Goal: Information Seeking & Learning: Find specific fact

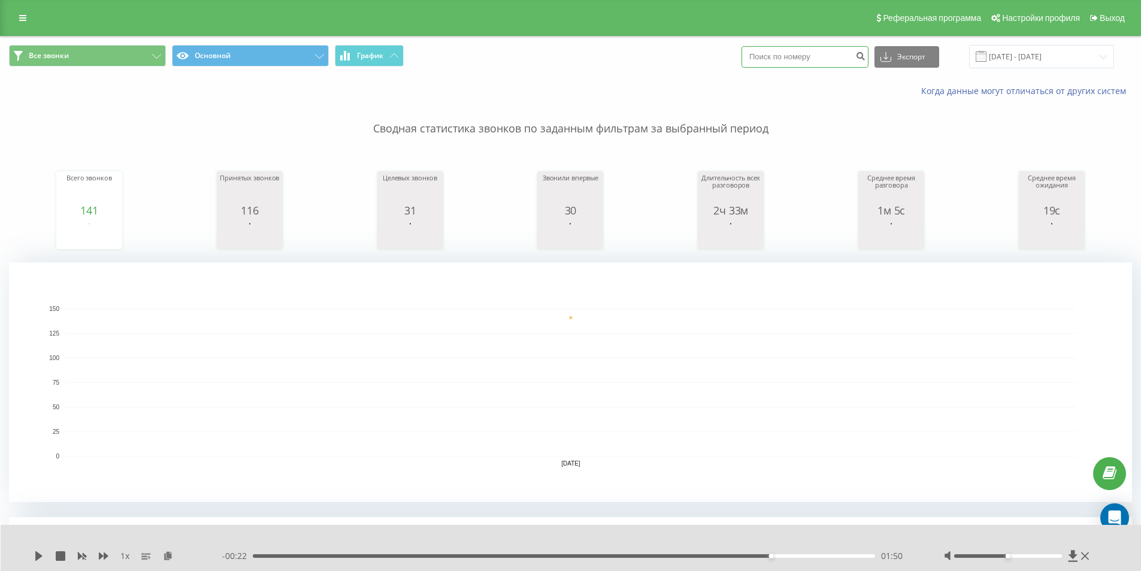
click at [832, 62] on input at bounding box center [804, 57] width 127 height 22
paste input "0505211624"
type input "0505211624"
click at [865, 52] on icon "submit" at bounding box center [860, 54] width 10 height 7
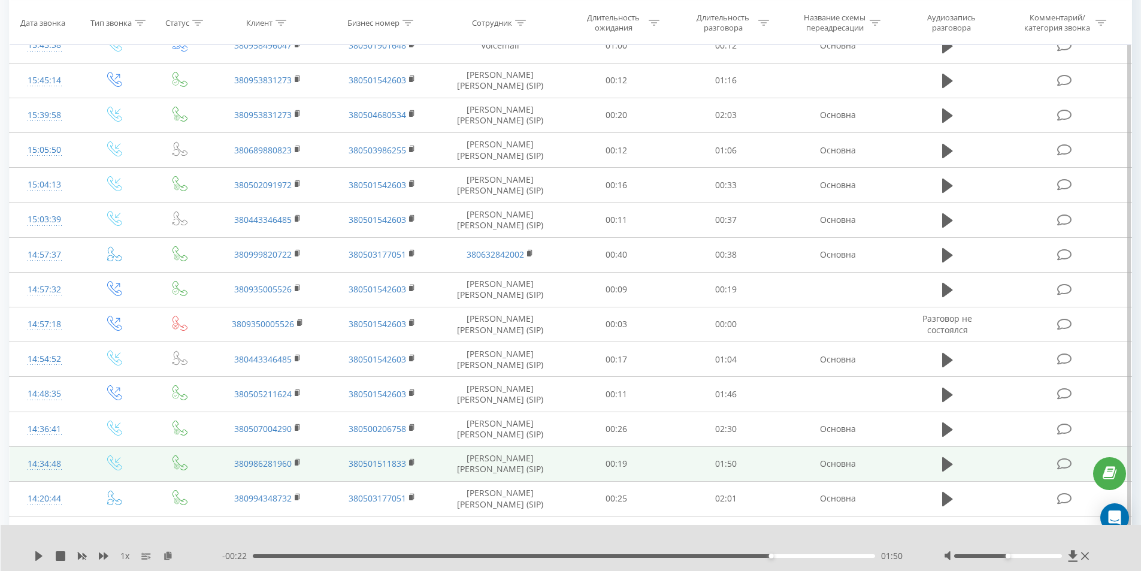
scroll to position [659, 0]
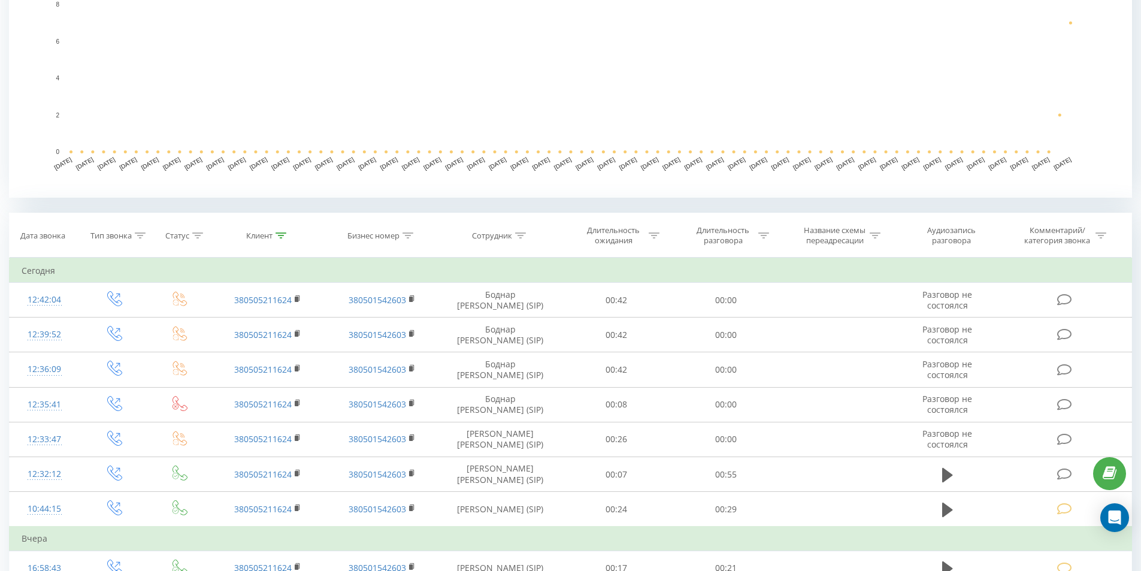
scroll to position [399, 0]
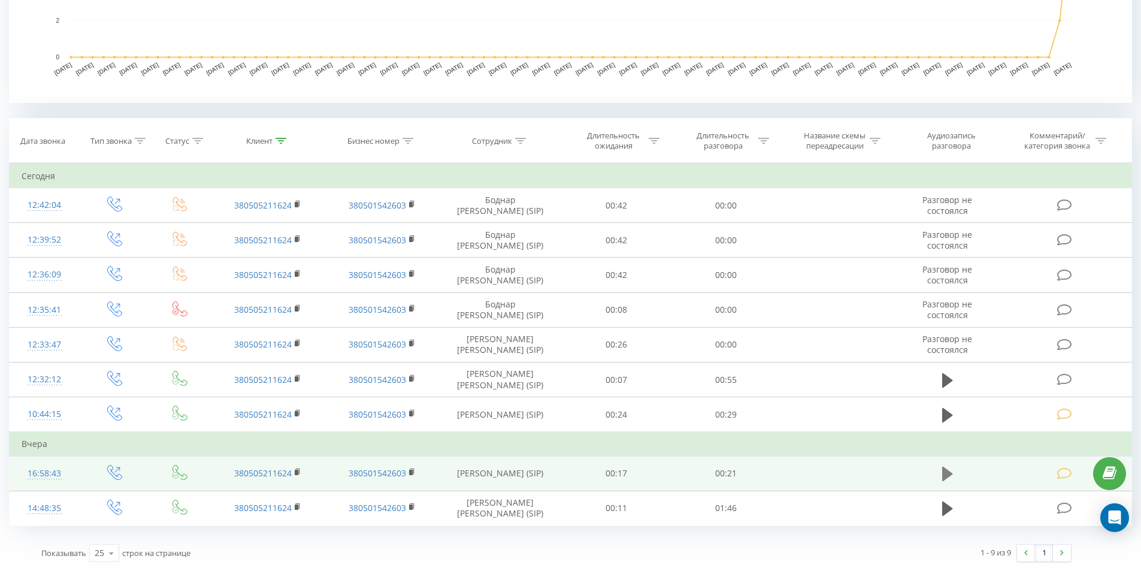
click at [948, 472] on icon at bounding box center [947, 473] width 11 height 14
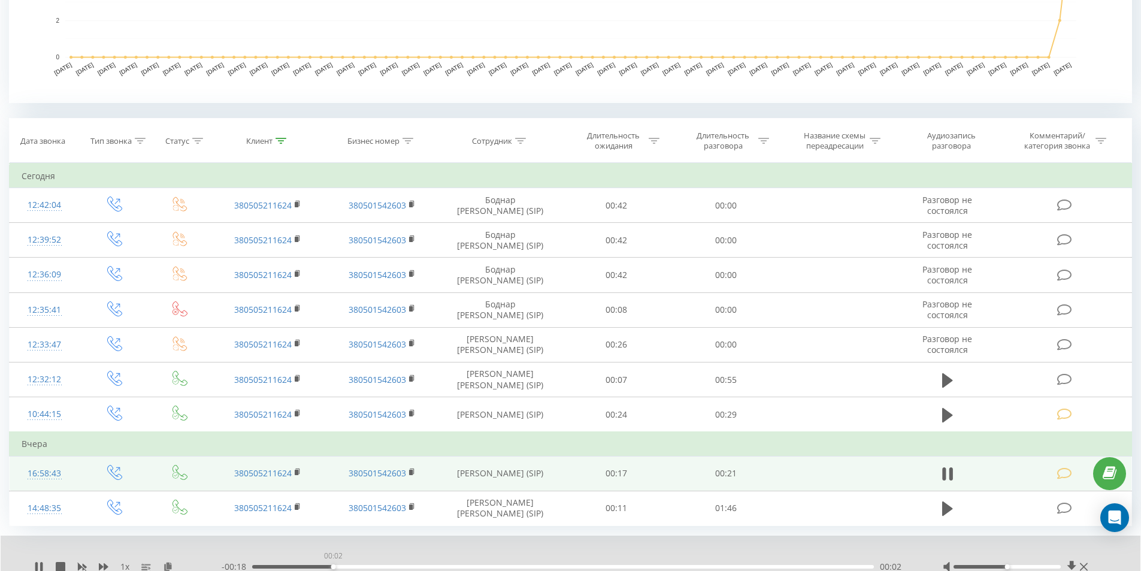
click at [333, 566] on div "00:02" at bounding box center [563, 567] width 622 height 4
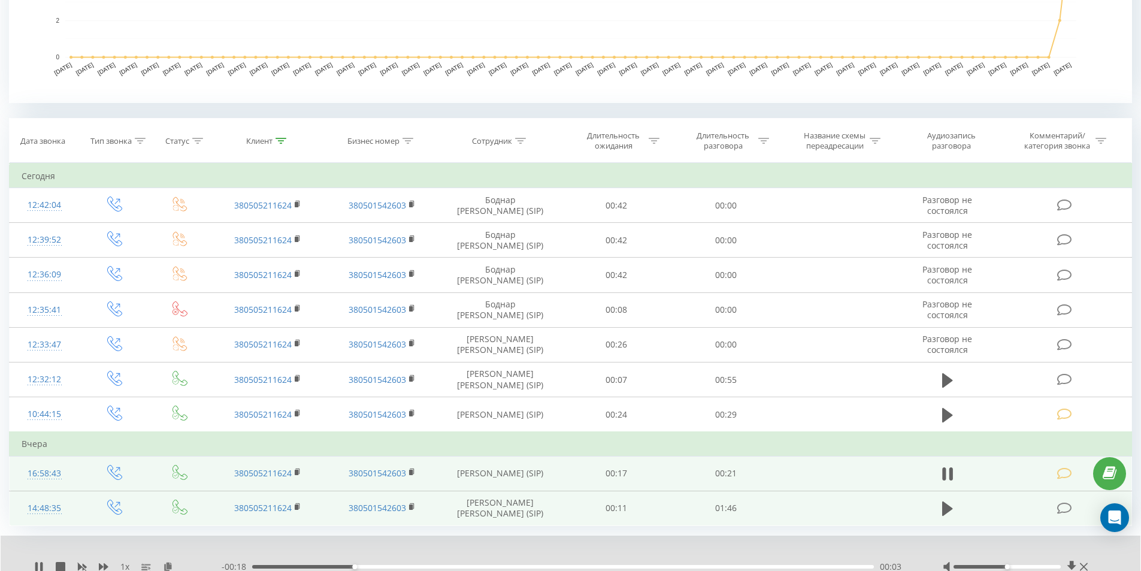
scroll to position [445, 0]
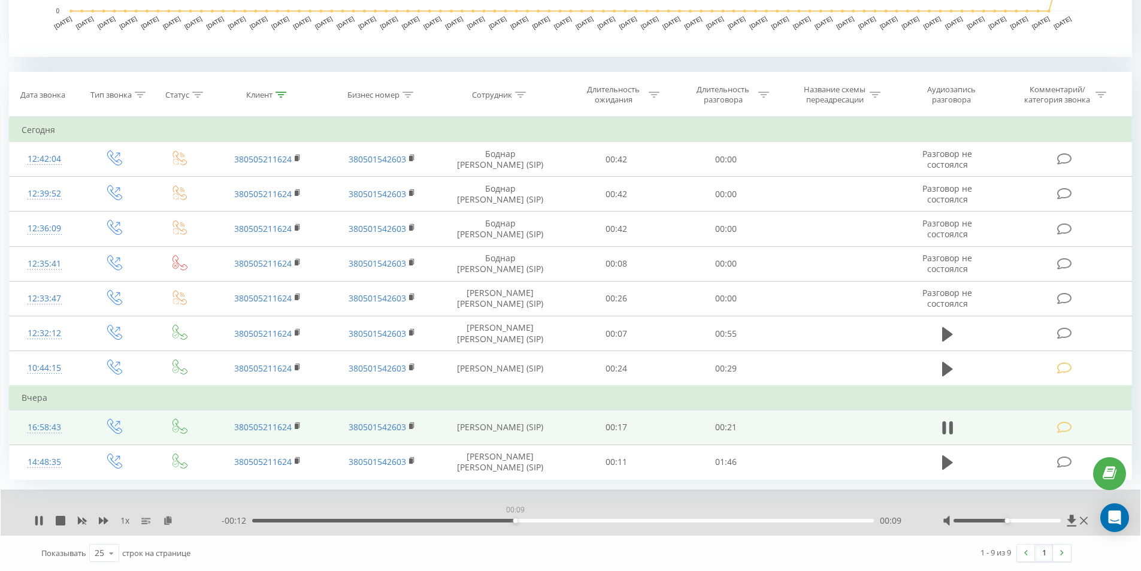
click at [515, 520] on div "00:09" at bounding box center [563, 521] width 622 height 4
click at [547, 519] on div "00:09" at bounding box center [563, 521] width 622 height 4
click at [948, 432] on icon at bounding box center [947, 427] width 11 height 17
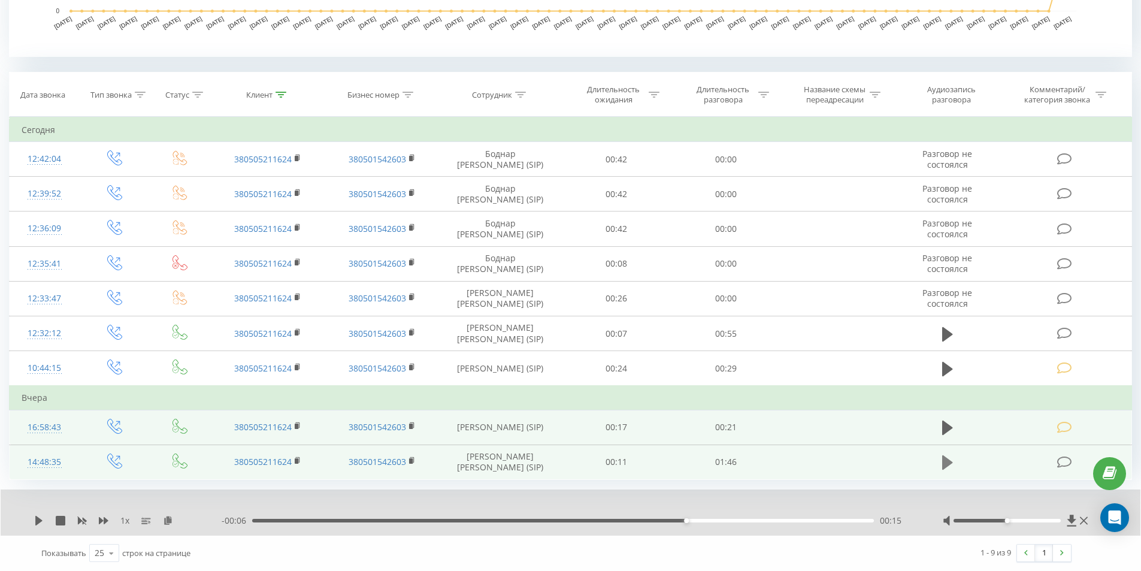
click at [951, 460] on icon at bounding box center [947, 462] width 11 height 17
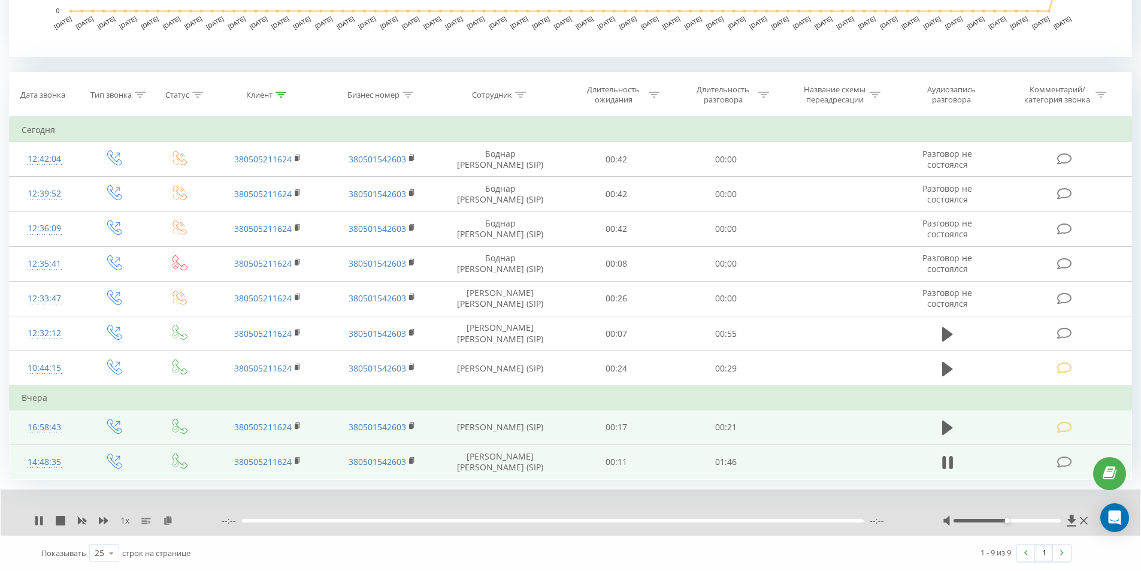
click at [347, 523] on div "--:-- --:--" at bounding box center [567, 520] width 691 height 12
click at [348, 519] on div "00:00" at bounding box center [563, 521] width 622 height 4
click at [411, 519] on div "00:16" at bounding box center [563, 521] width 622 height 4
click at [447, 519] on div "00:33" at bounding box center [563, 521] width 622 height 4
click at [483, 519] on div "00:34" at bounding box center [563, 521] width 622 height 4
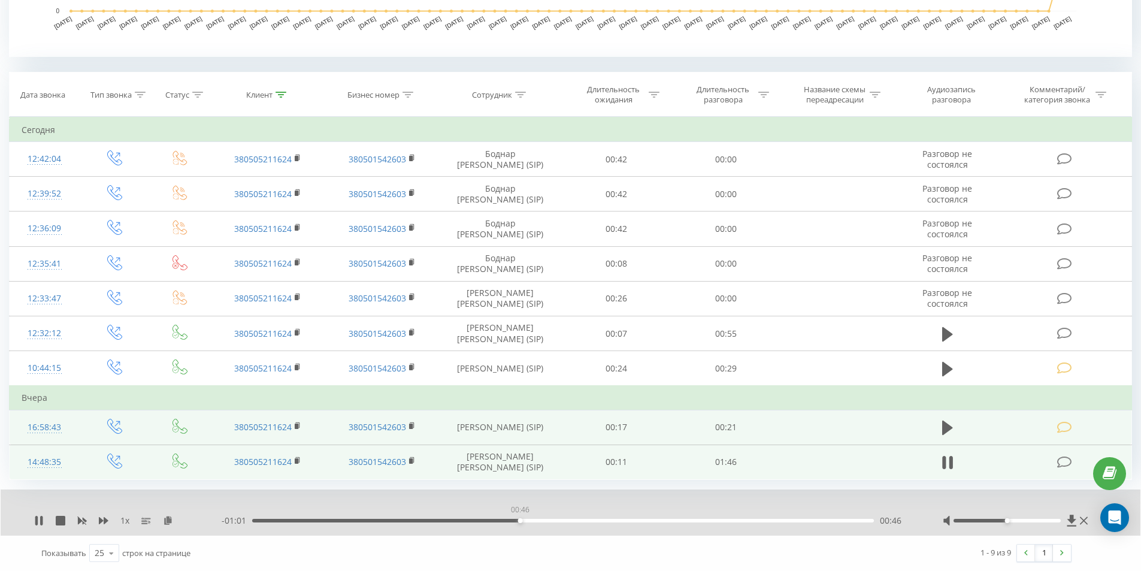
click at [520, 519] on div "00:46" at bounding box center [563, 521] width 622 height 4
click at [576, 520] on div "00:47" at bounding box center [563, 521] width 622 height 4
click at [557, 516] on div "- 00:50 00:56 00:56" at bounding box center [567, 520] width 691 height 12
click at [553, 519] on div "00:57" at bounding box center [563, 521] width 622 height 4
click at [539, 522] on div "00:52" at bounding box center [563, 521] width 622 height 4
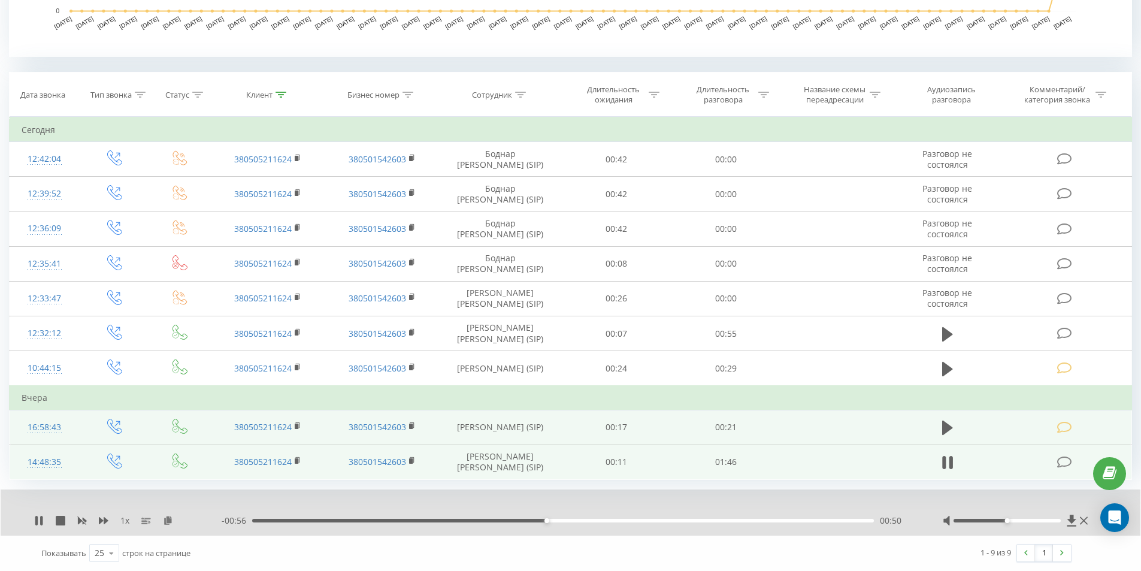
click at [517, 522] on div "00:50" at bounding box center [563, 521] width 622 height 4
click at [495, 521] on div "00:42" at bounding box center [563, 521] width 622 height 4
click at [616, 520] on div "00:48" at bounding box center [563, 521] width 622 height 4
click at [659, 516] on div "- 00:43 01:04 01:04" at bounding box center [567, 520] width 691 height 12
click at [665, 519] on div "01:11" at bounding box center [563, 521] width 622 height 4
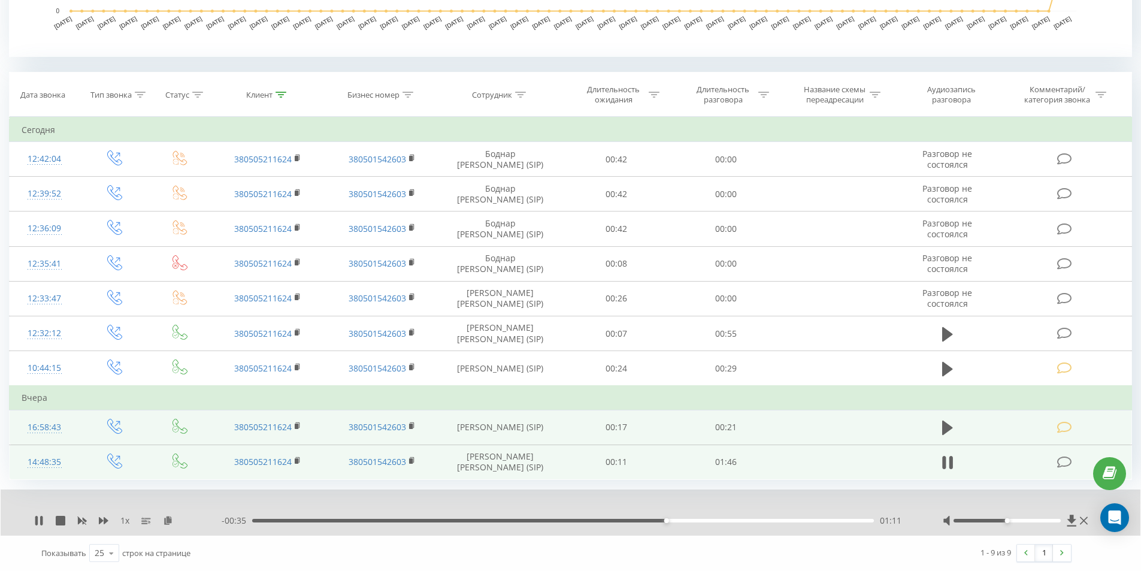
click at [686, 520] on div "01:11" at bounding box center [563, 521] width 622 height 4
click at [722, 521] on div "01:15" at bounding box center [563, 521] width 622 height 4
click at [948, 465] on icon at bounding box center [947, 462] width 11 height 17
click at [1068, 467] on icon at bounding box center [1064, 462] width 15 height 13
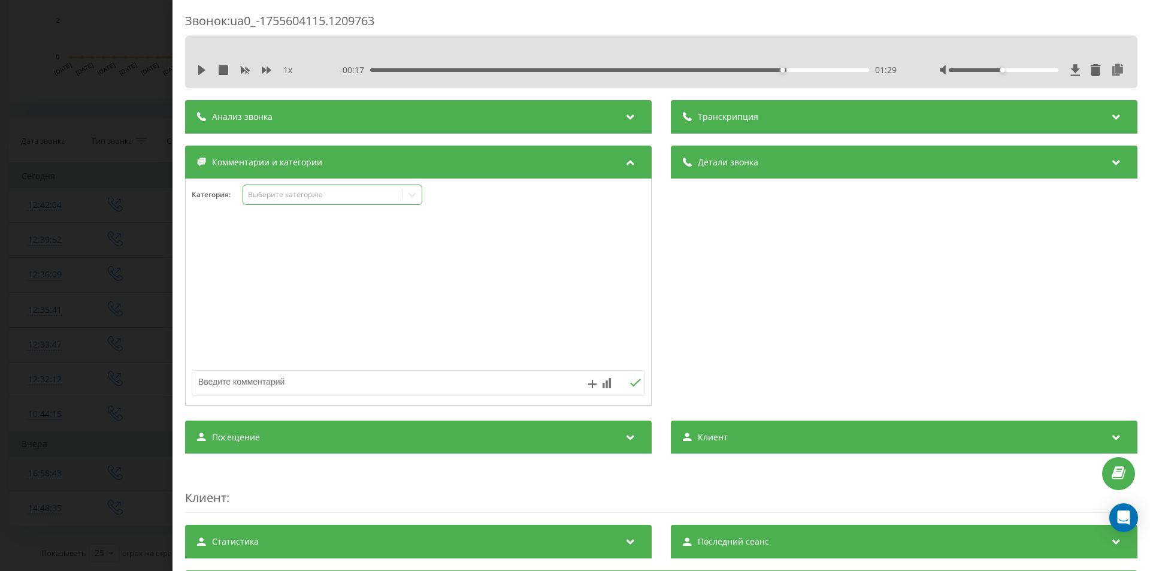
drag, startPoint x: 320, startPoint y: 190, endPoint x: 316, endPoint y: 196, distance: 7.0
click at [319, 190] on div "Выберите категорию" at bounding box center [323, 195] width 150 height 10
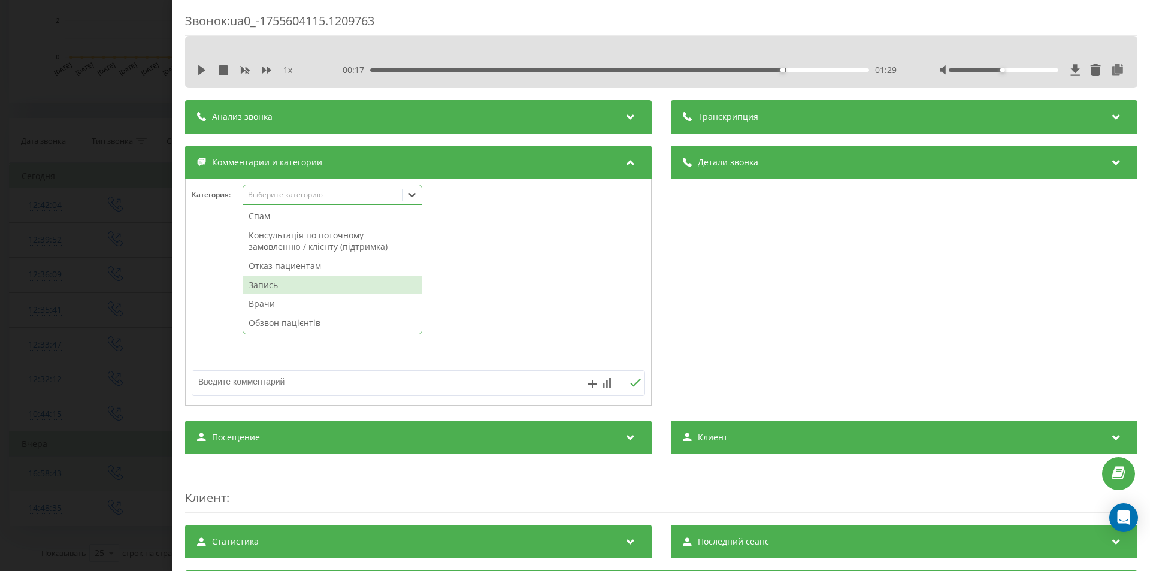
click at [294, 287] on div "Запись" at bounding box center [332, 284] width 178 height 19
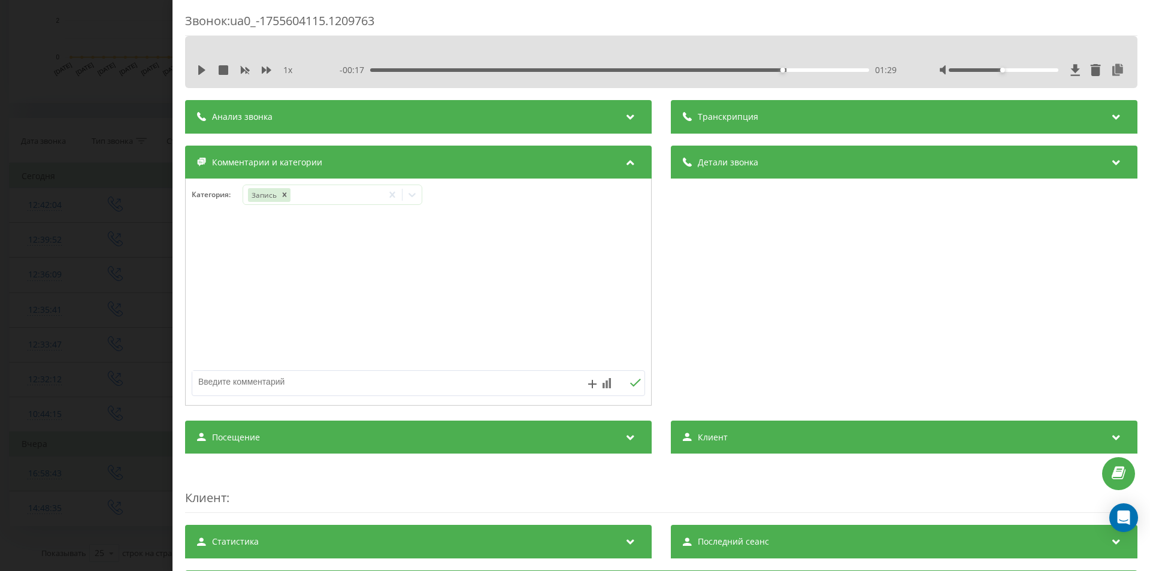
click at [105, 354] on div "Звонок : ua0_-1755604115.1209763 1 x - 00:17 01:29 01:29 Транскрипция Для анали…" at bounding box center [575, 285] width 1150 height 571
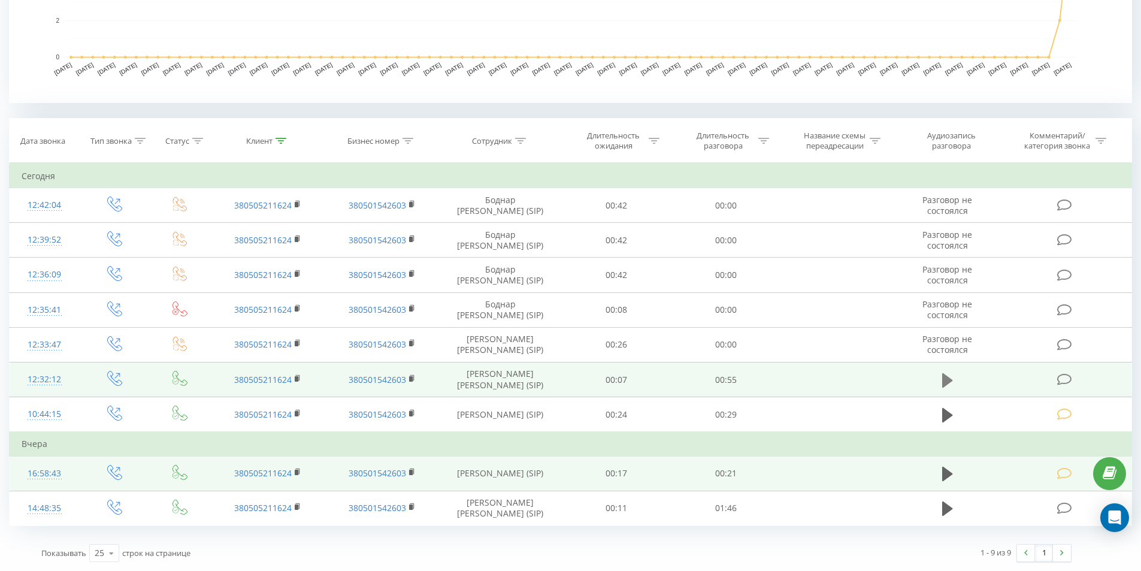
click at [950, 378] on icon at bounding box center [947, 379] width 11 height 14
